Goal: Information Seeking & Learning: Learn about a topic

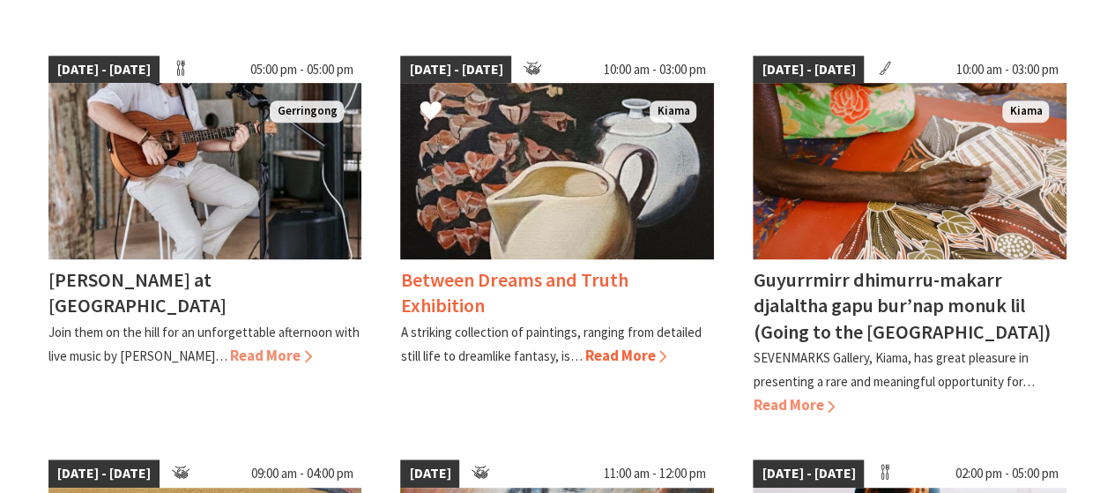
scroll to position [495, 0]
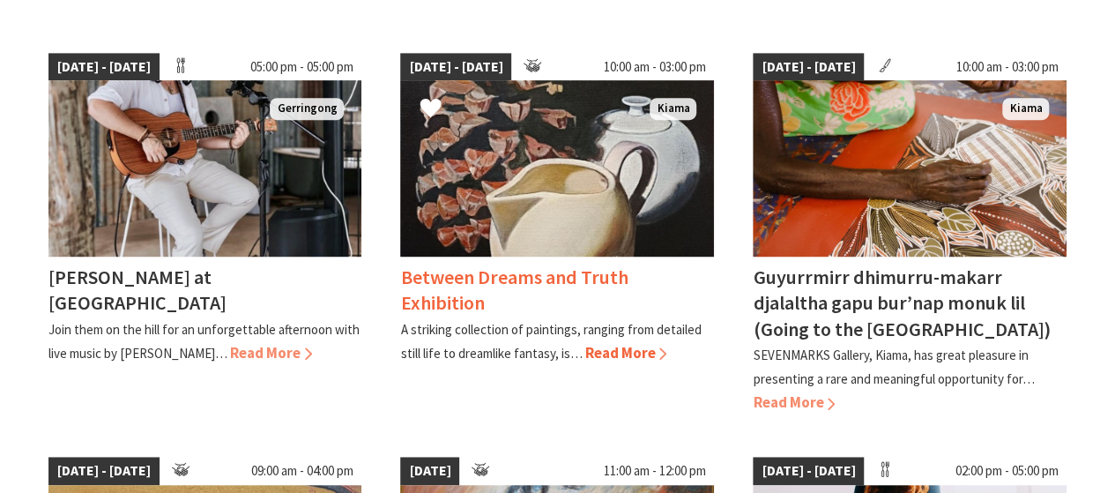
click at [529, 394] on link "05 Sep 25 - 10 Sep 25 10:00 am - 03:00 pm Kiama Between Dreams and Truth Exhibi…" at bounding box center [557, 234] width 314 height 362
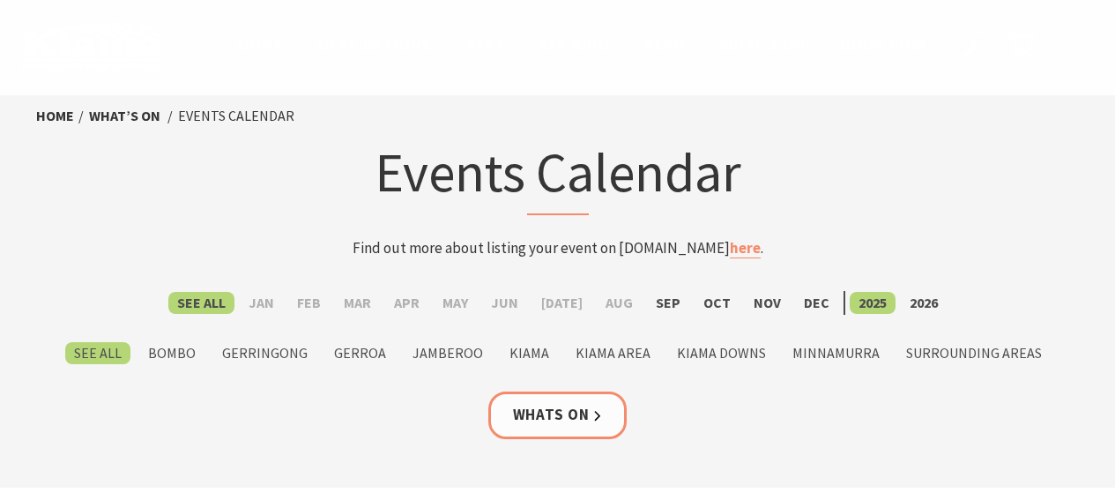
scroll to position [495, 0]
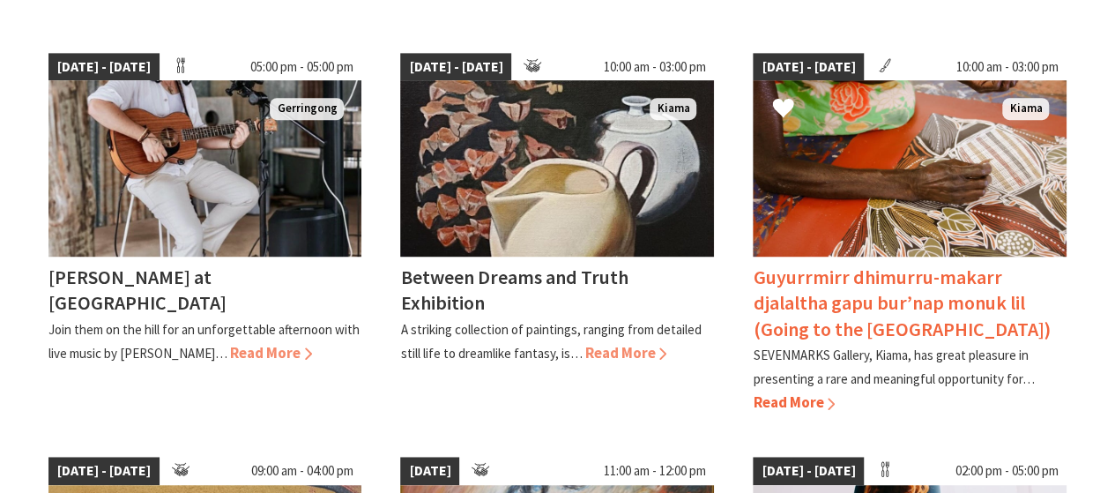
click at [811, 311] on h4 "Guyurrmirr dhimurru-makarr djalaltha gapu bur’nap monuk lil (Going to the [GEOG…" at bounding box center [901, 302] width 297 height 76
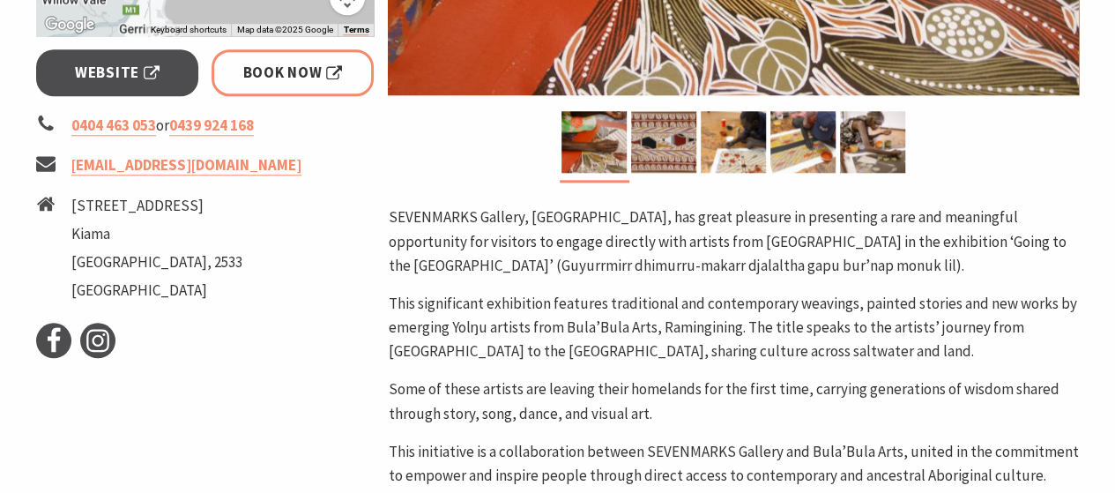
scroll to position [830, 0]
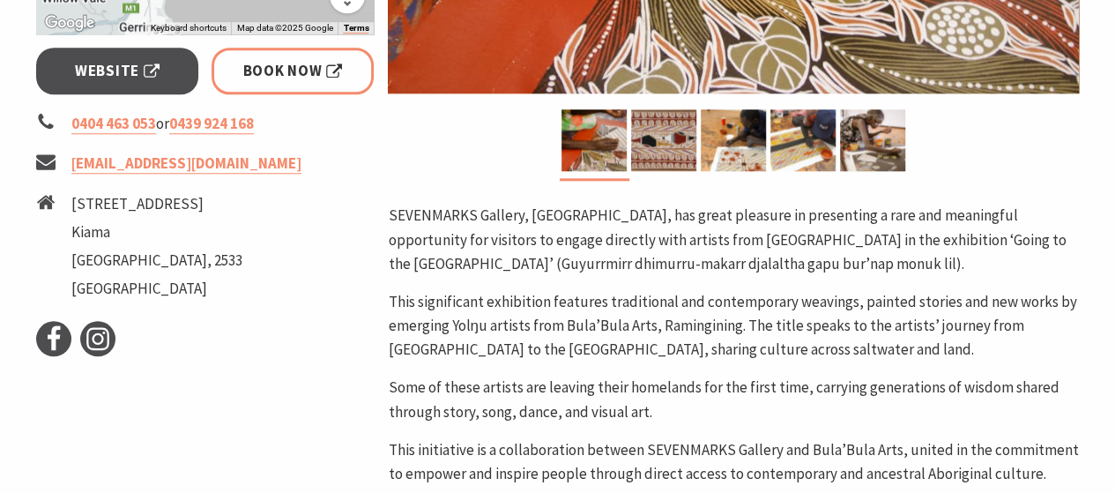
click at [46, 197] on icon at bounding box center [45, 201] width 19 height 19
drag, startPoint x: 71, startPoint y: 200, endPoint x: 177, endPoint y: 203, distance: 106.7
click at [177, 203] on li "7 Marks Street Kiama New South Wales, 2533 Australia" at bounding box center [205, 249] width 338 height 114
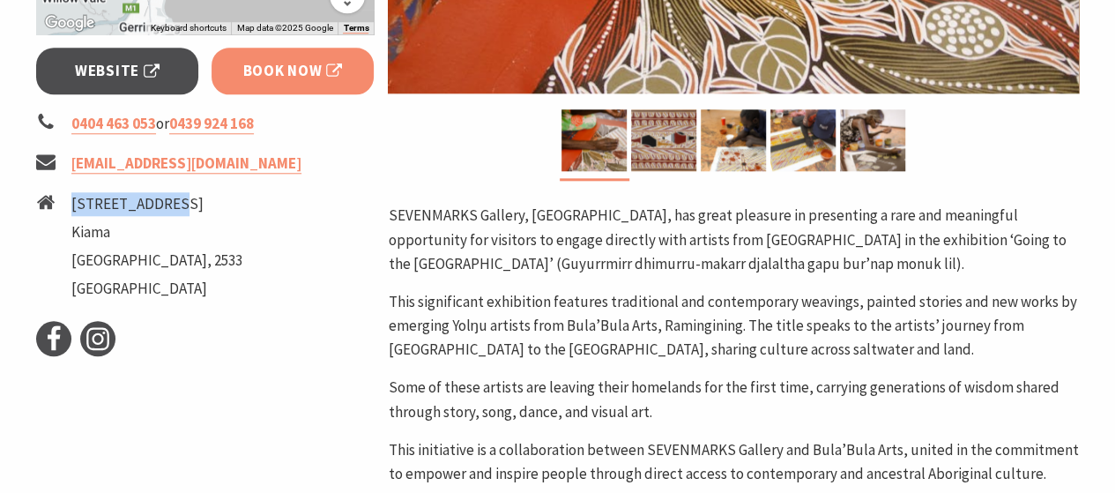
copy ul "7 Marks Street"
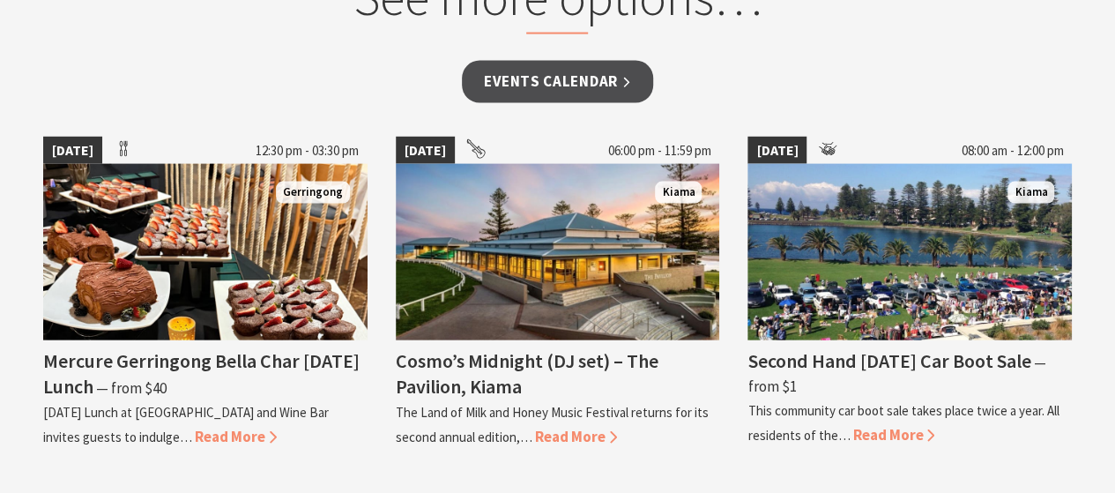
scroll to position [1837, 0]
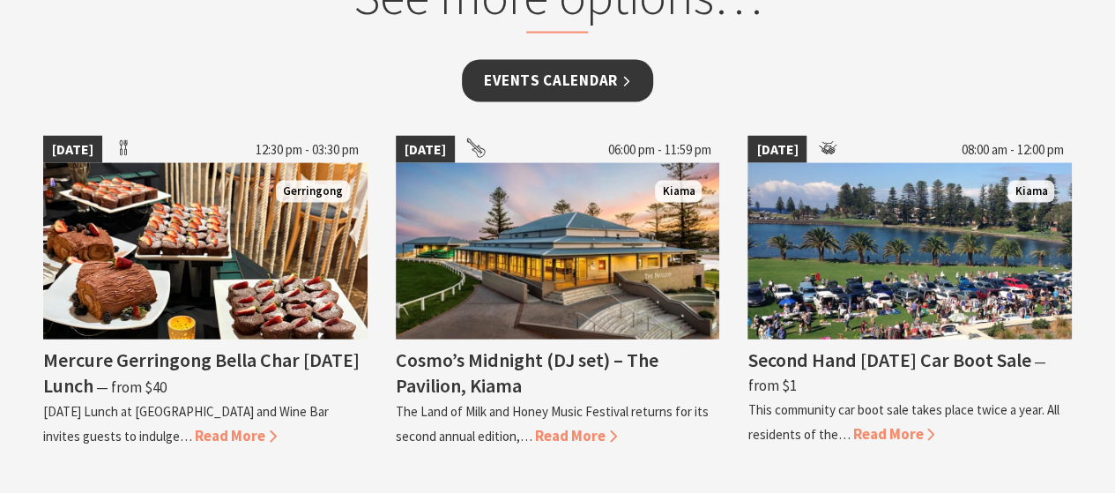
click at [526, 60] on link "Events Calendar" at bounding box center [557, 80] width 191 height 41
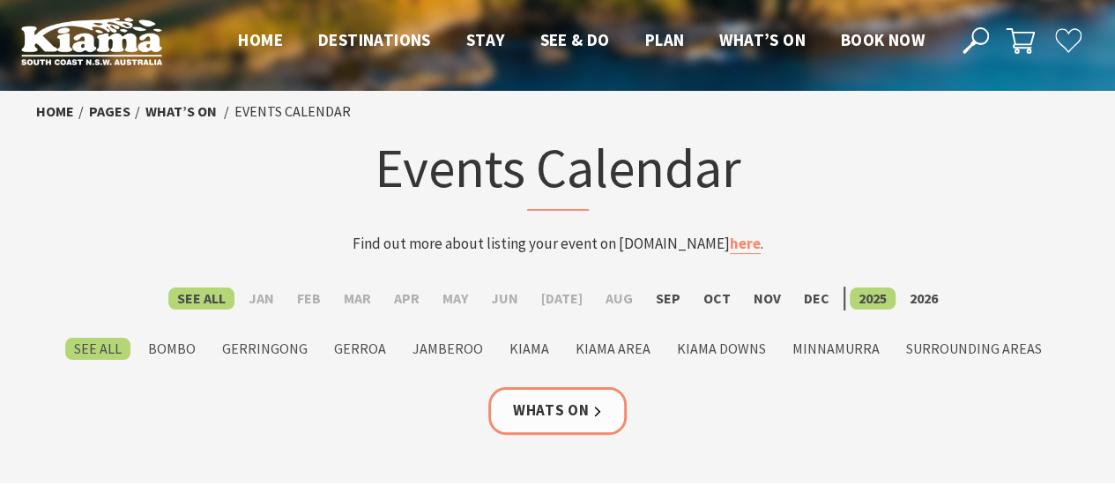
scroll to position [5, 0]
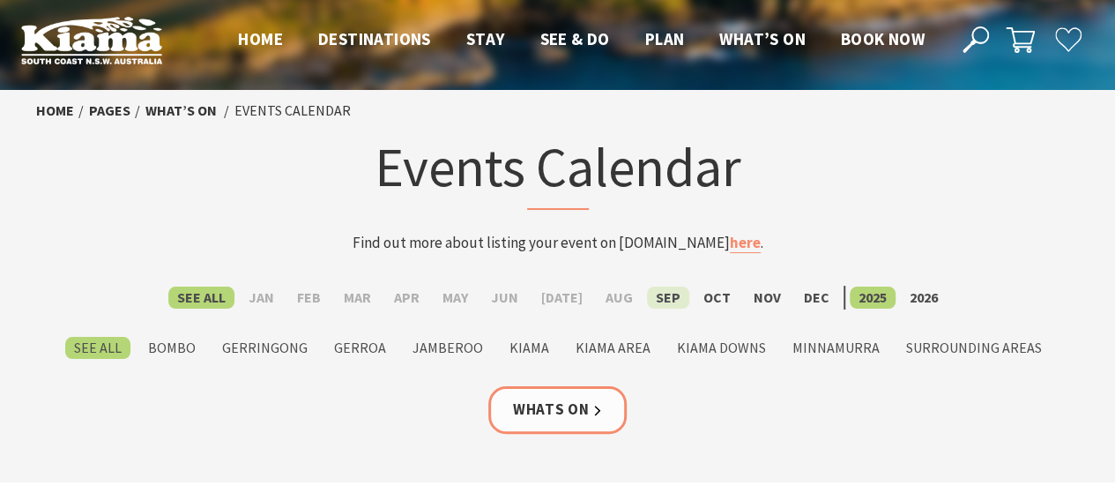
click at [663, 297] on label "Sep" at bounding box center [668, 297] width 42 height 22
click at [0, 0] on input "Sep" at bounding box center [0, 0] width 0 height 0
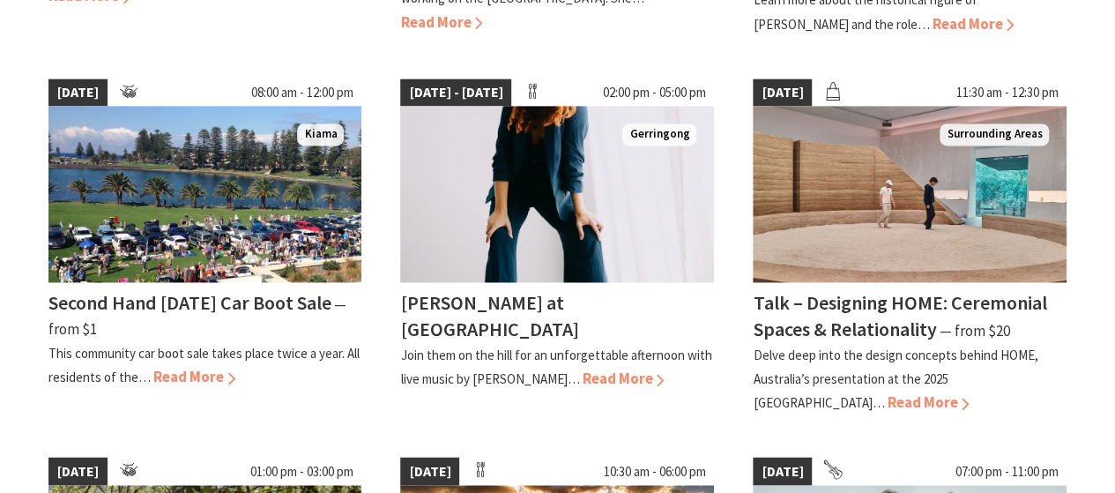
scroll to position [1256, 0]
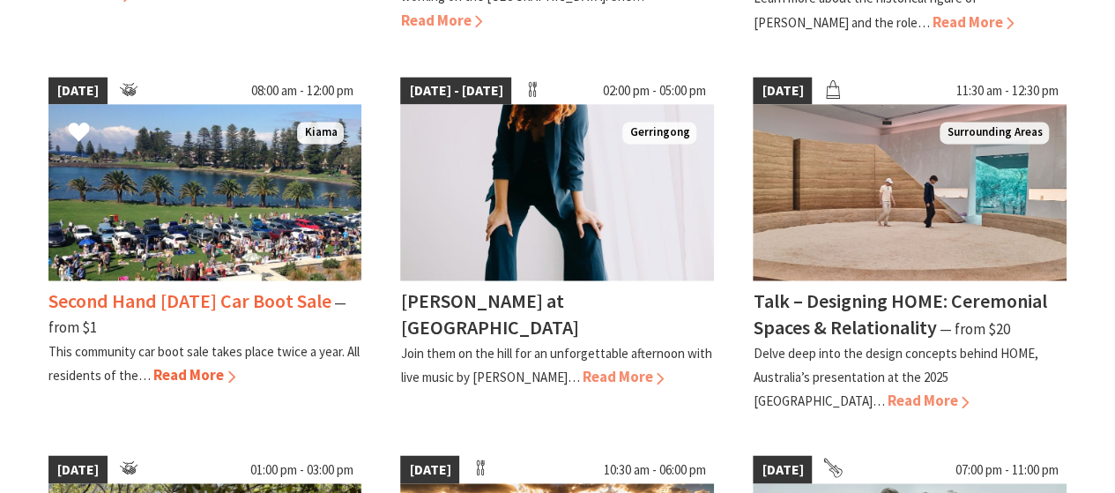
click at [180, 365] on span "Read More" at bounding box center [194, 374] width 82 height 19
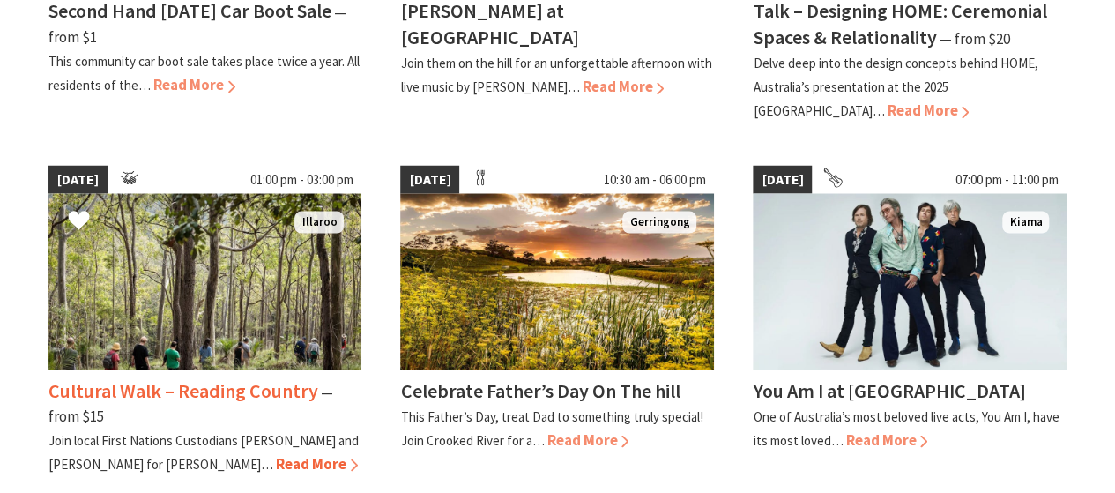
scroll to position [1496, 0]
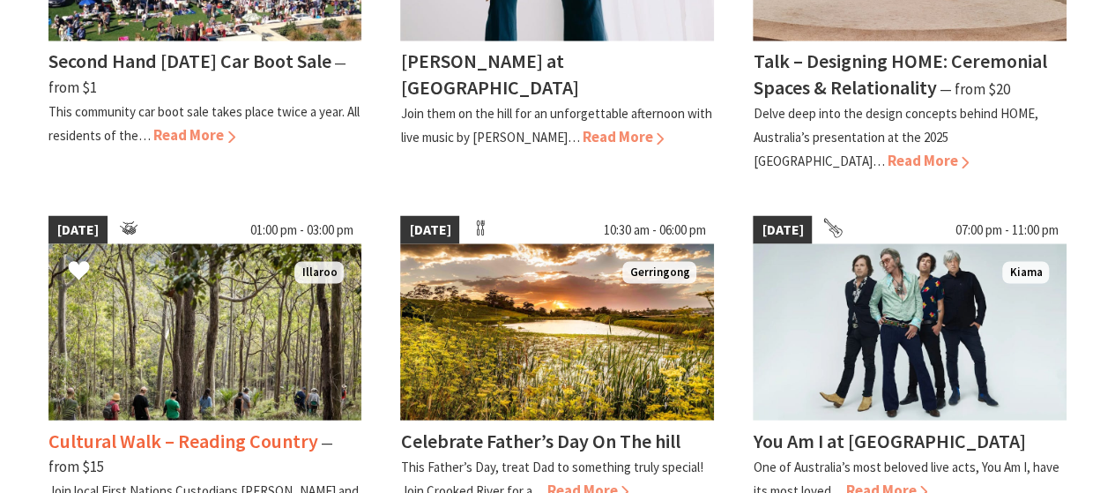
click at [119, 428] on h4 "Cultural Walk – Reading Country" at bounding box center [183, 440] width 270 height 25
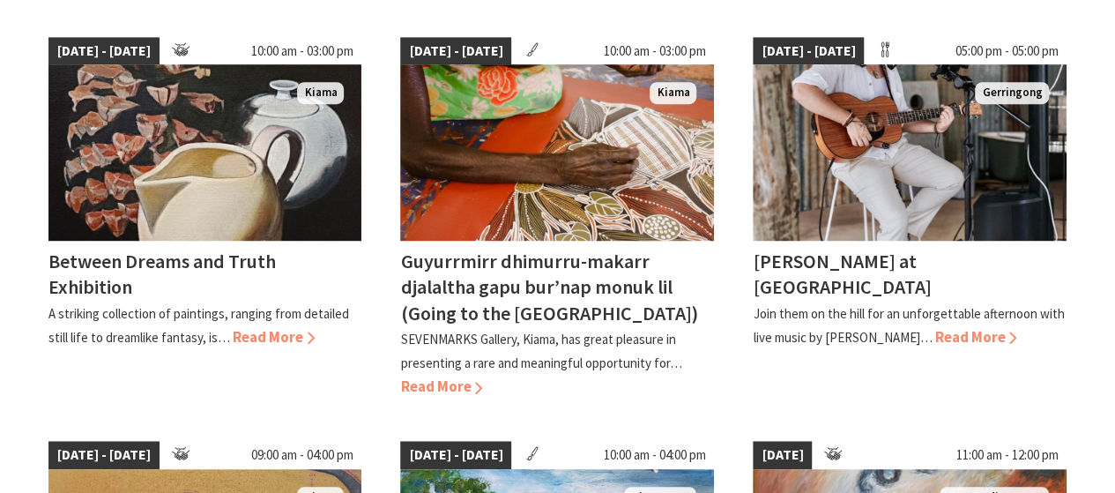
scroll to position [509, 0]
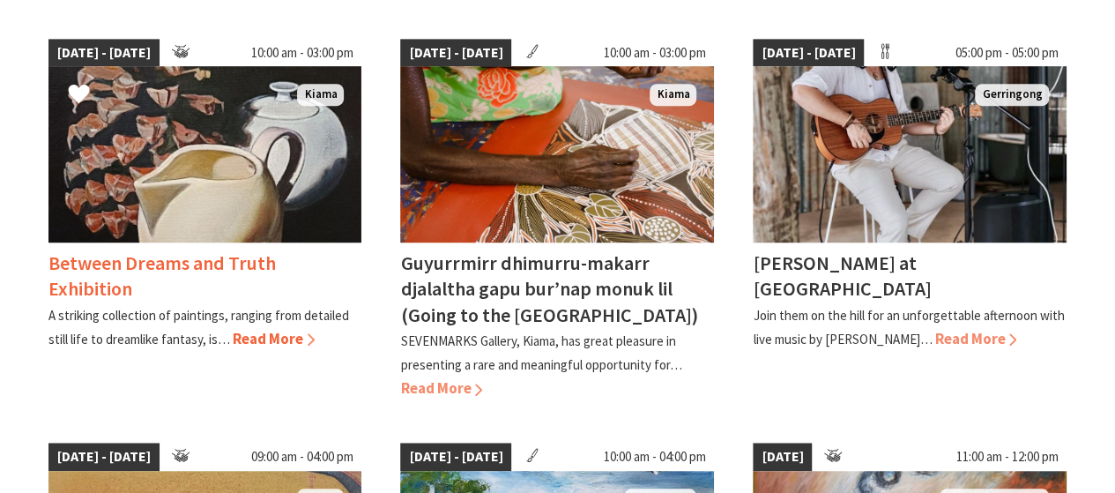
click at [90, 48] on span "05 Sep 25 - 10 Sep 25" at bounding box center [103, 53] width 111 height 28
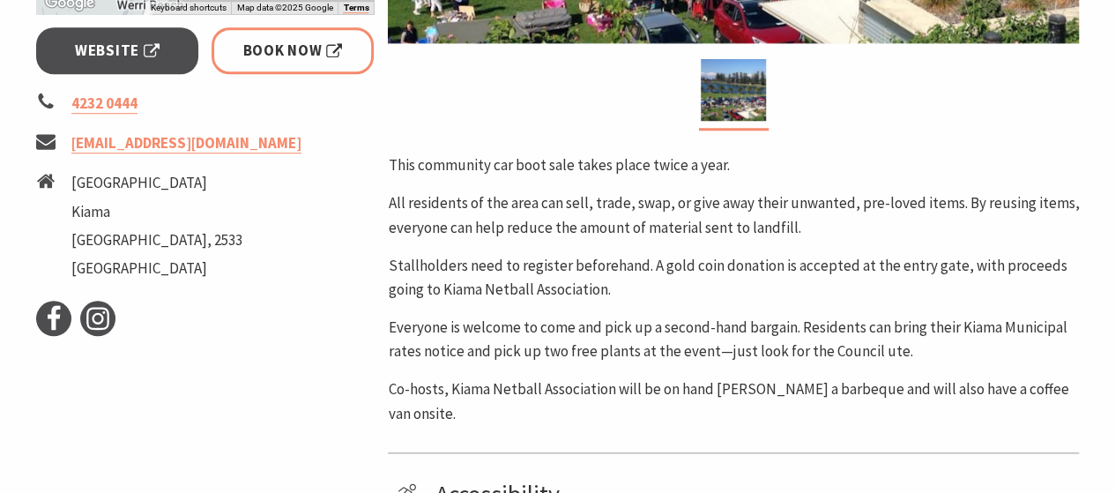
scroll to position [738, 0]
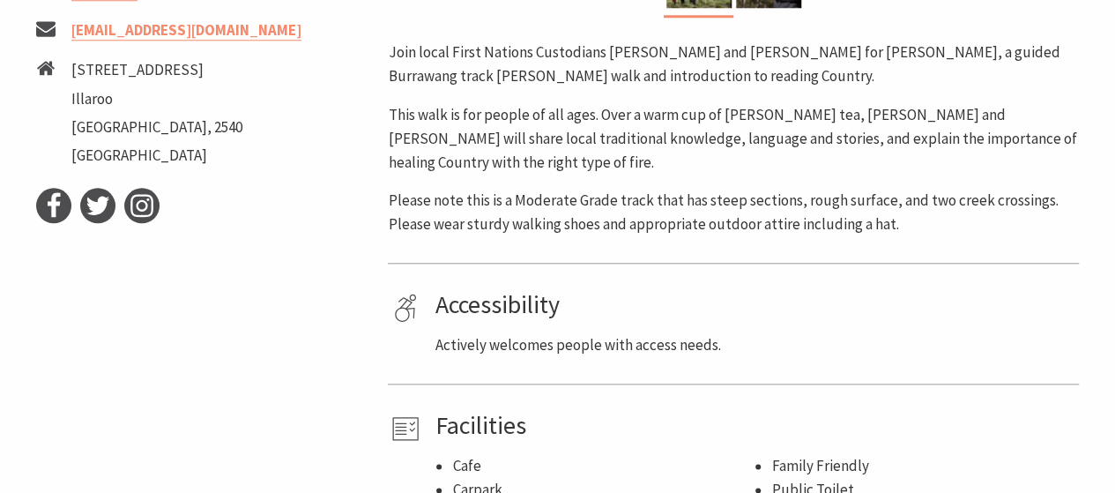
scroll to position [852, 0]
drag, startPoint x: 71, startPoint y: 70, endPoint x: 121, endPoint y: 99, distance: 58.1
click at [121, 99] on ul "[STREET_ADDRESS]" at bounding box center [156, 114] width 171 height 114
copy ul "[STREET_ADDRESS]"
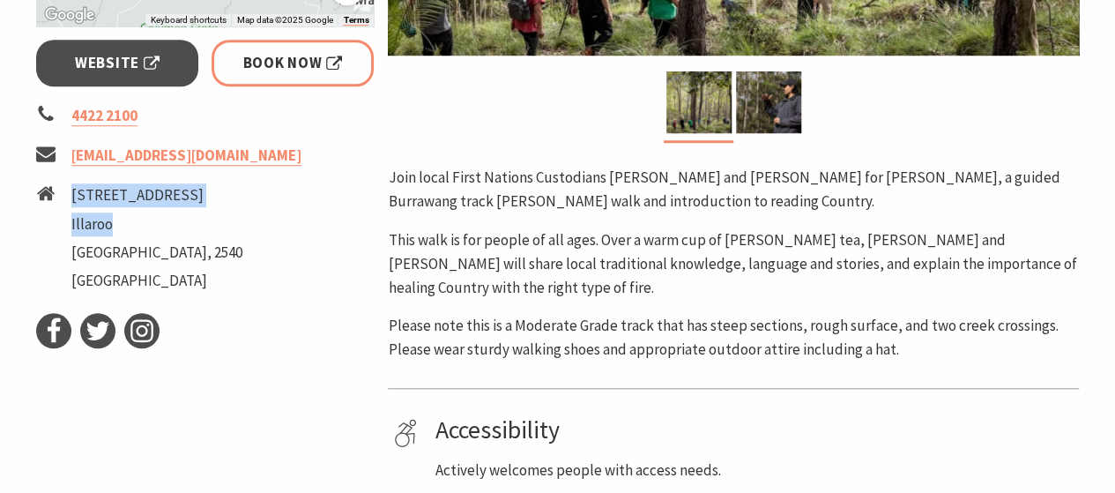
scroll to position [847, 0]
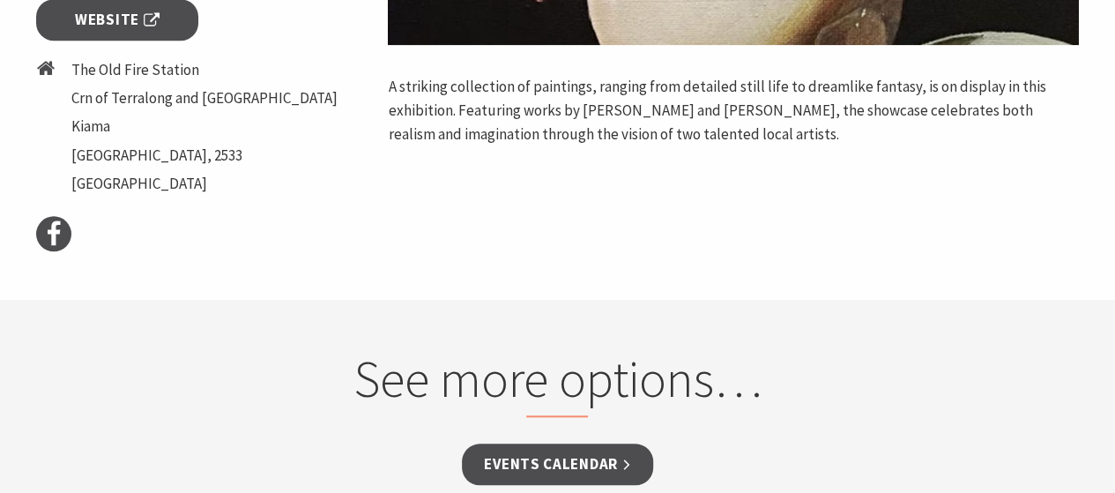
scroll to position [747, 0]
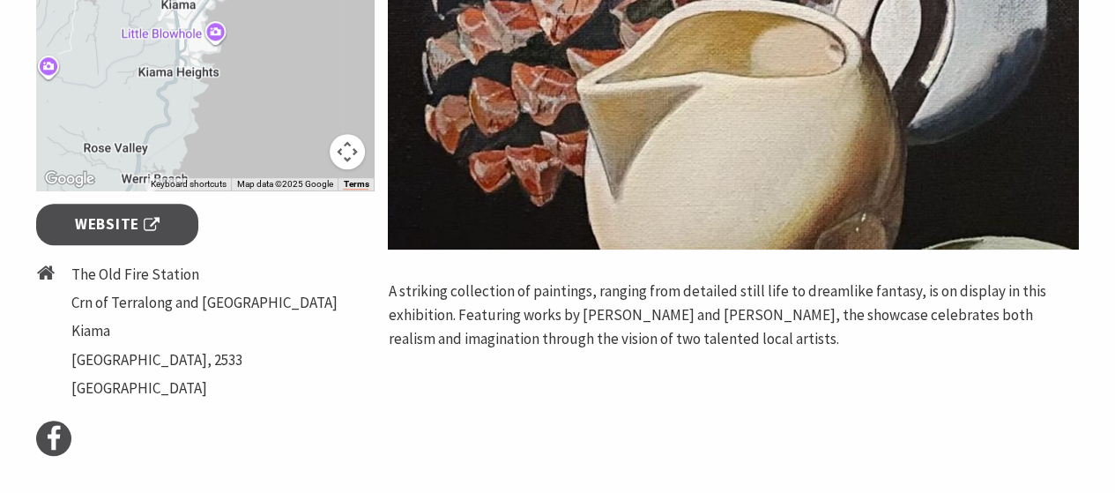
scroll to position [533, 0]
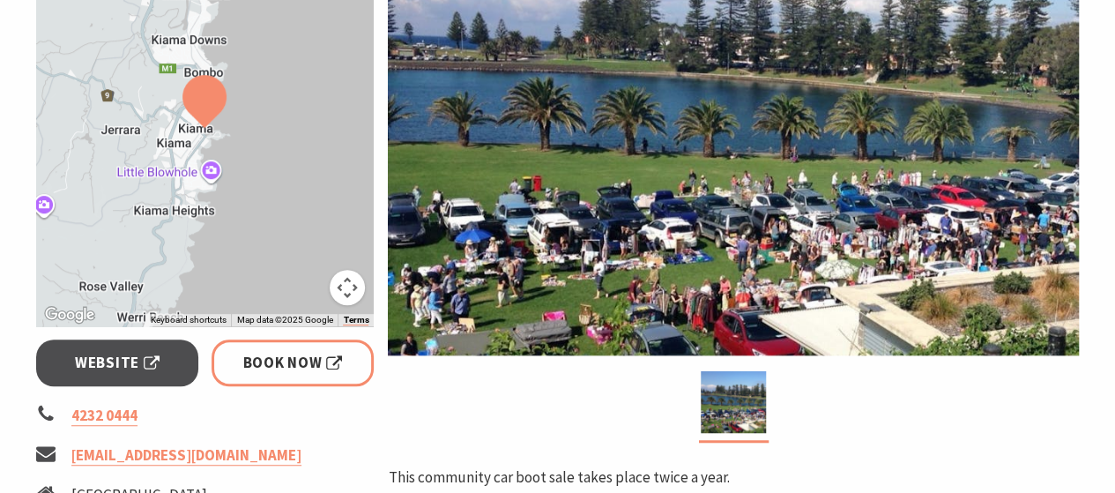
scroll to position [426, 0]
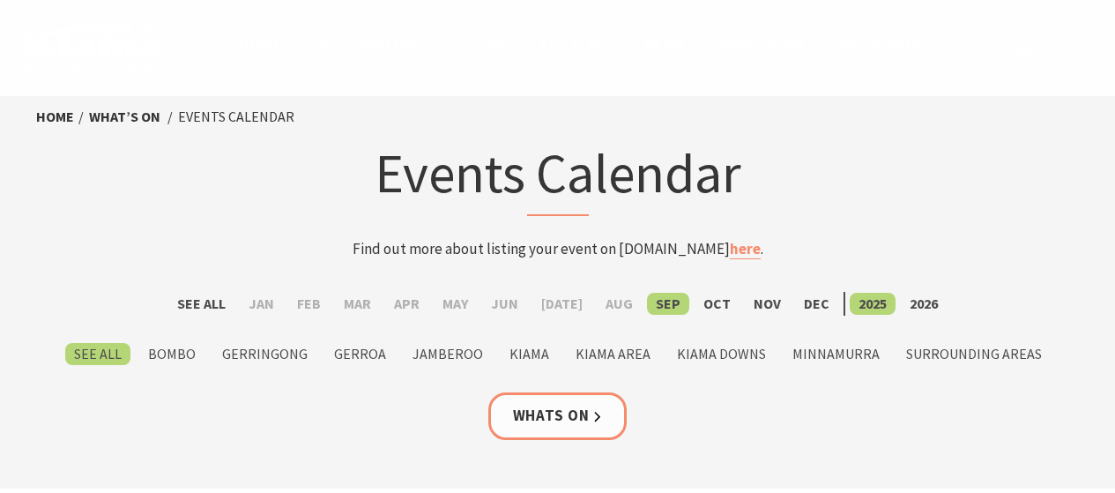
scroll to position [509, 0]
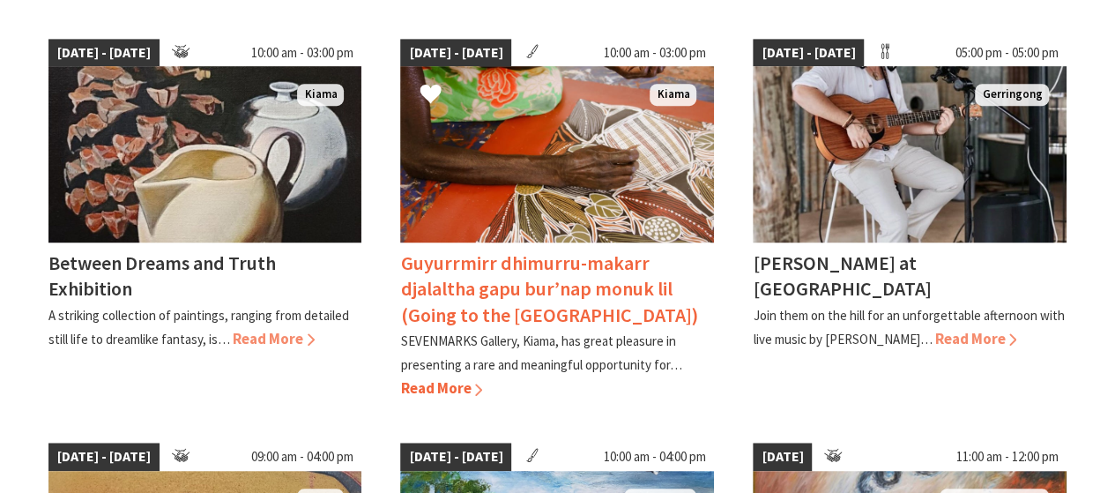
click at [502, 307] on h4 "Guyurrmirr dhimurru-makarr djalaltha gapu bur’nap monuk lil (Going to the South…" at bounding box center [548, 288] width 297 height 76
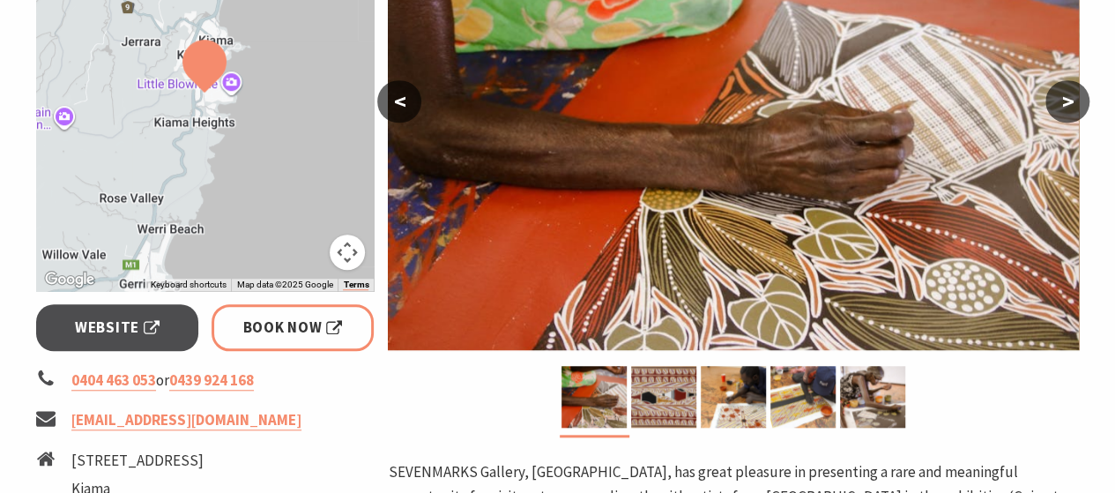
scroll to position [573, 0]
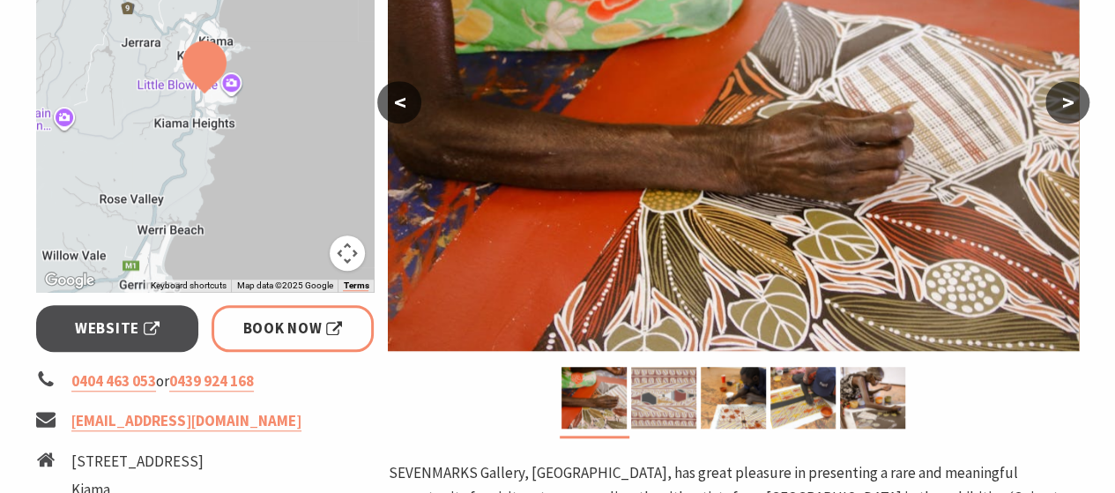
click at [659, 393] on img at bounding box center [663, 398] width 65 height 62
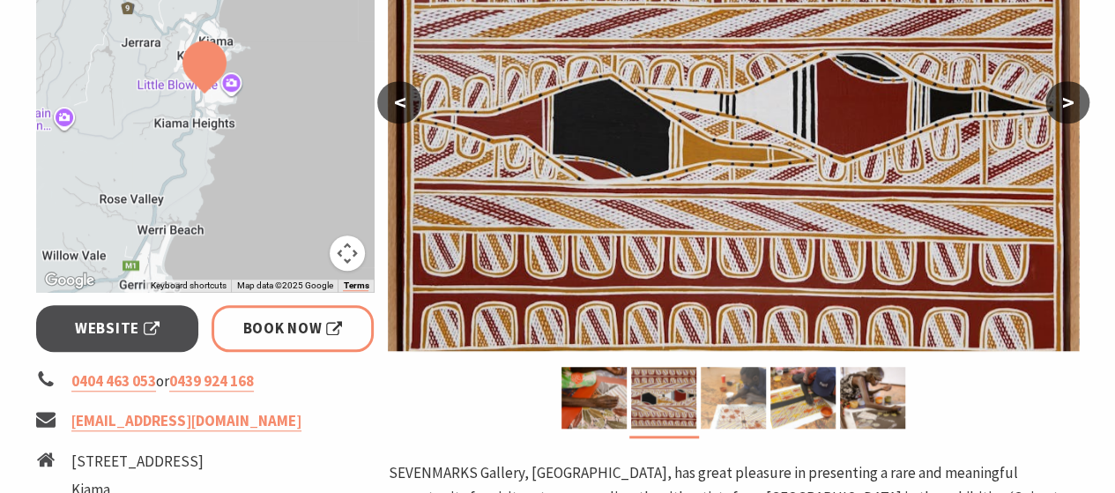
click at [745, 407] on img at bounding box center [733, 398] width 65 height 62
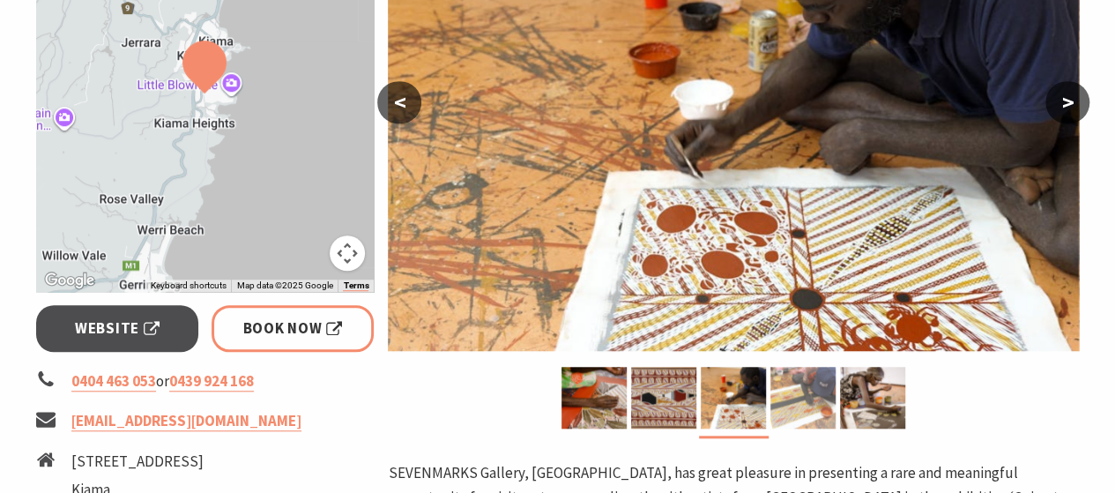
click at [811, 409] on img at bounding box center [802, 398] width 65 height 62
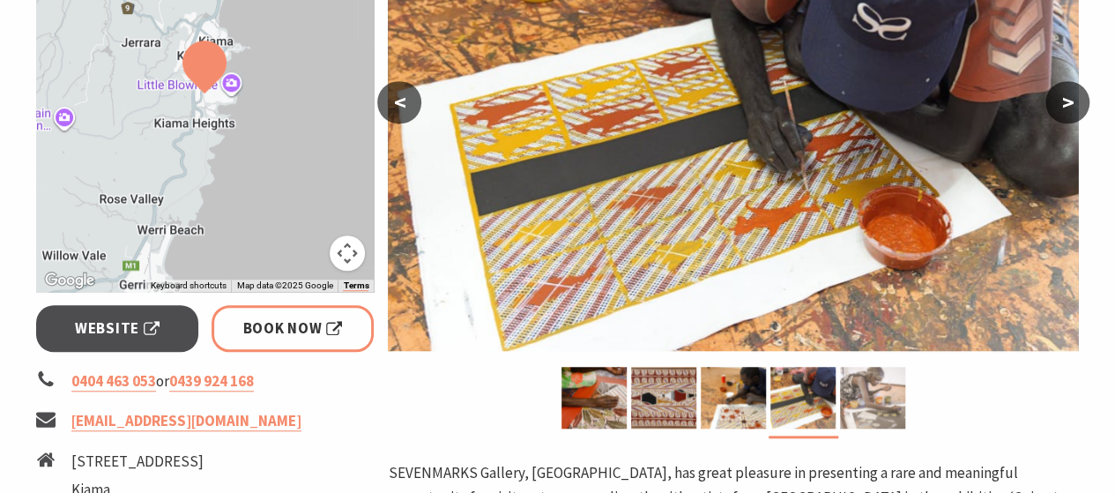
click at [896, 407] on img at bounding box center [872, 398] width 65 height 62
